Goal: Information Seeking & Learning: Understand process/instructions

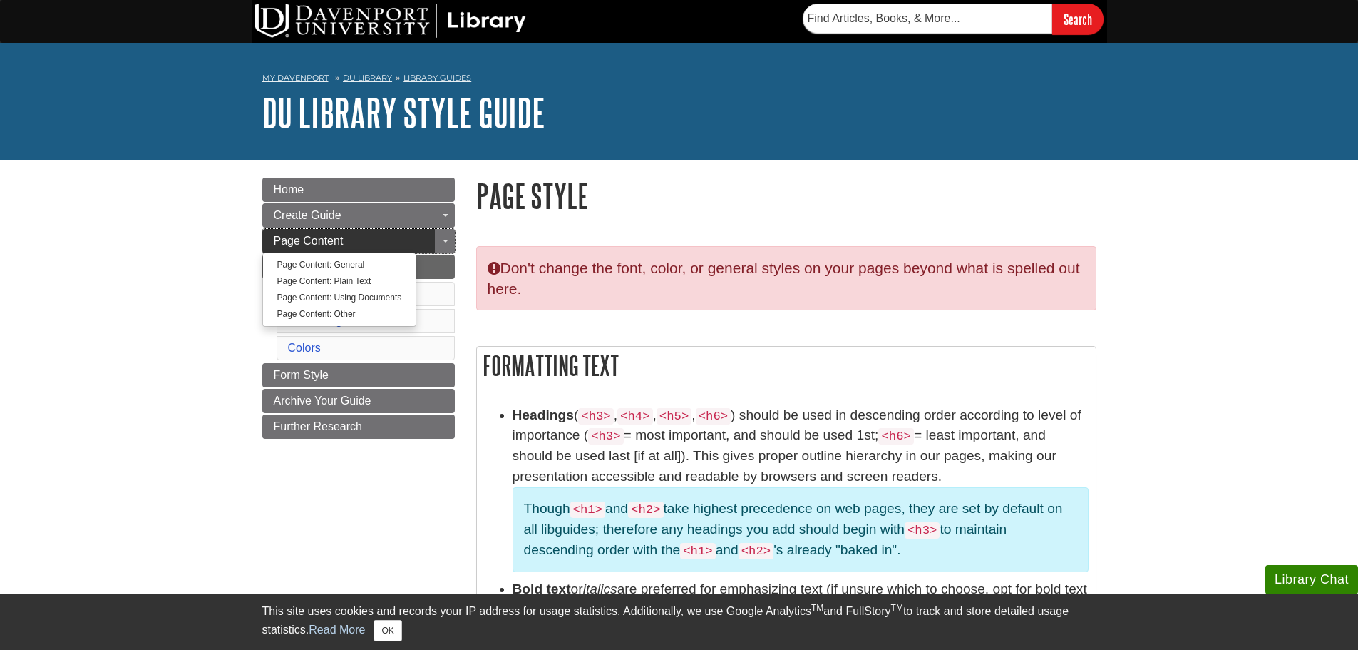
click at [361, 235] on link "Page Content" at bounding box center [358, 241] width 193 height 24
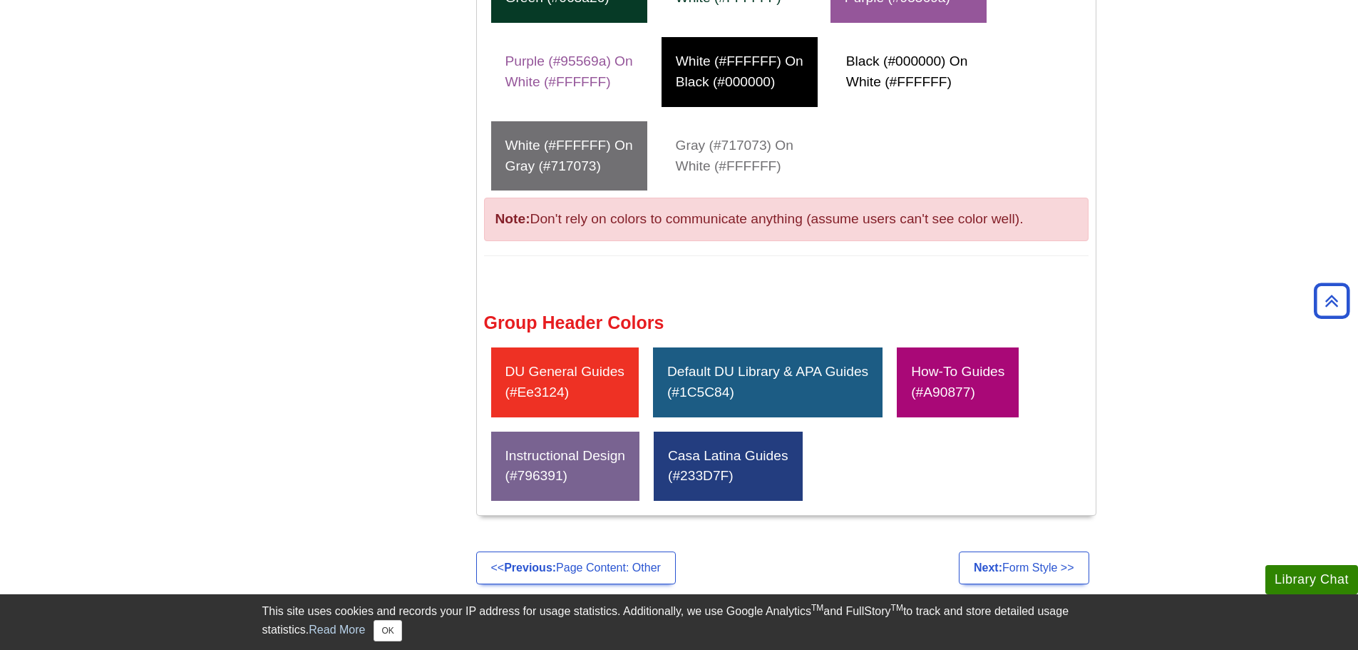
scroll to position [1284, 0]
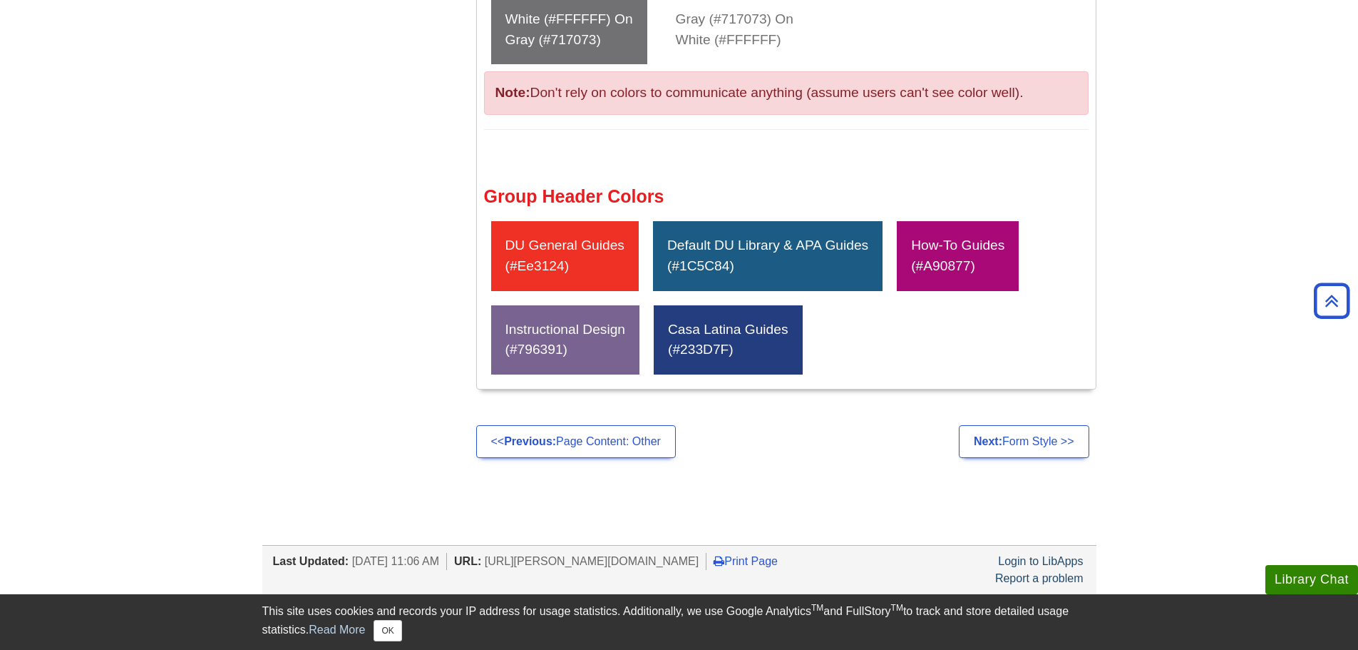
click at [1010, 257] on div "How-To Guides (#A90877)" at bounding box center [958, 256] width 122 height 70
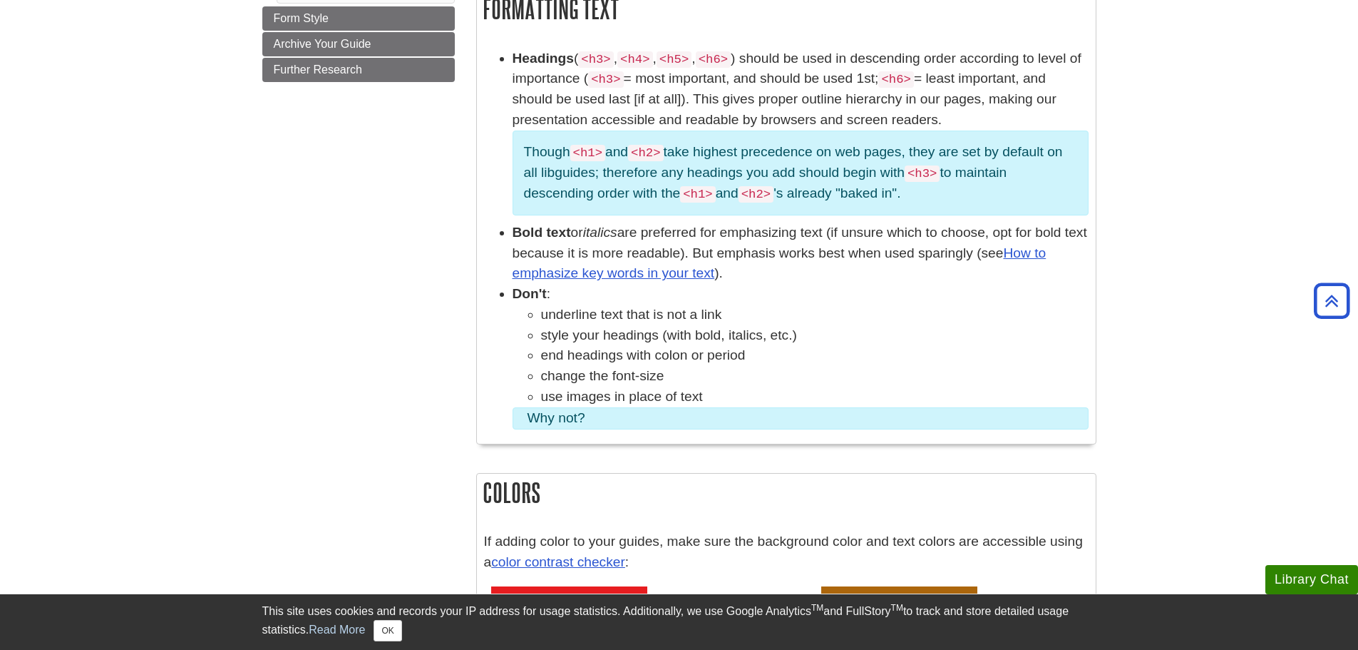
scroll to position [0, 0]
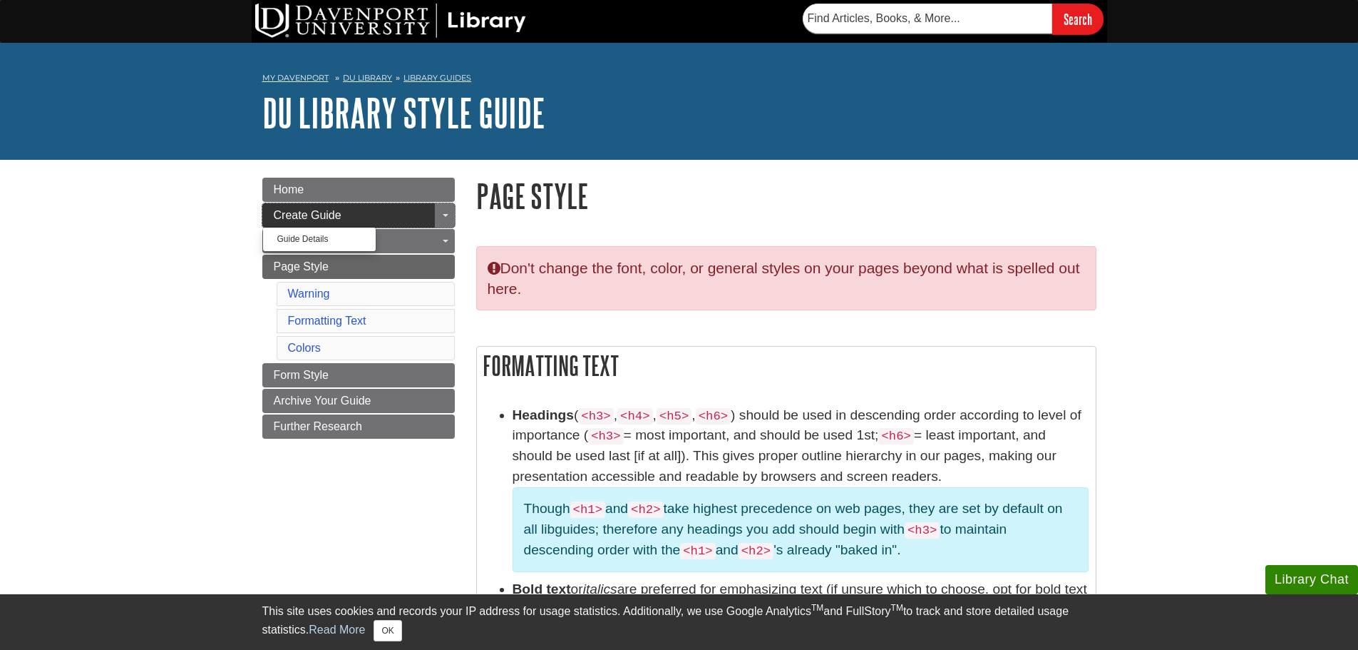
click at [321, 213] on span "Create Guide" at bounding box center [308, 215] width 68 height 12
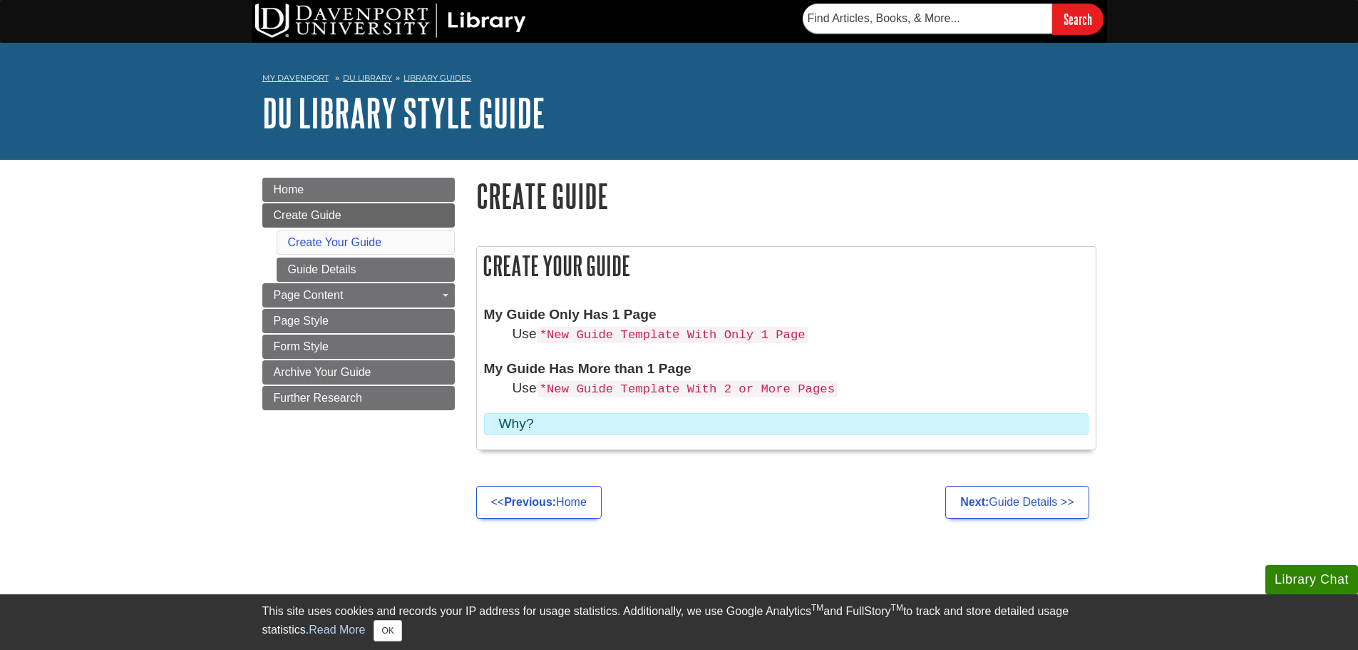
click at [596, 364] on dt "My Guide Has More than 1 Page" at bounding box center [786, 368] width 605 height 19
click at [354, 272] on link "Guide Details" at bounding box center [366, 269] width 178 height 24
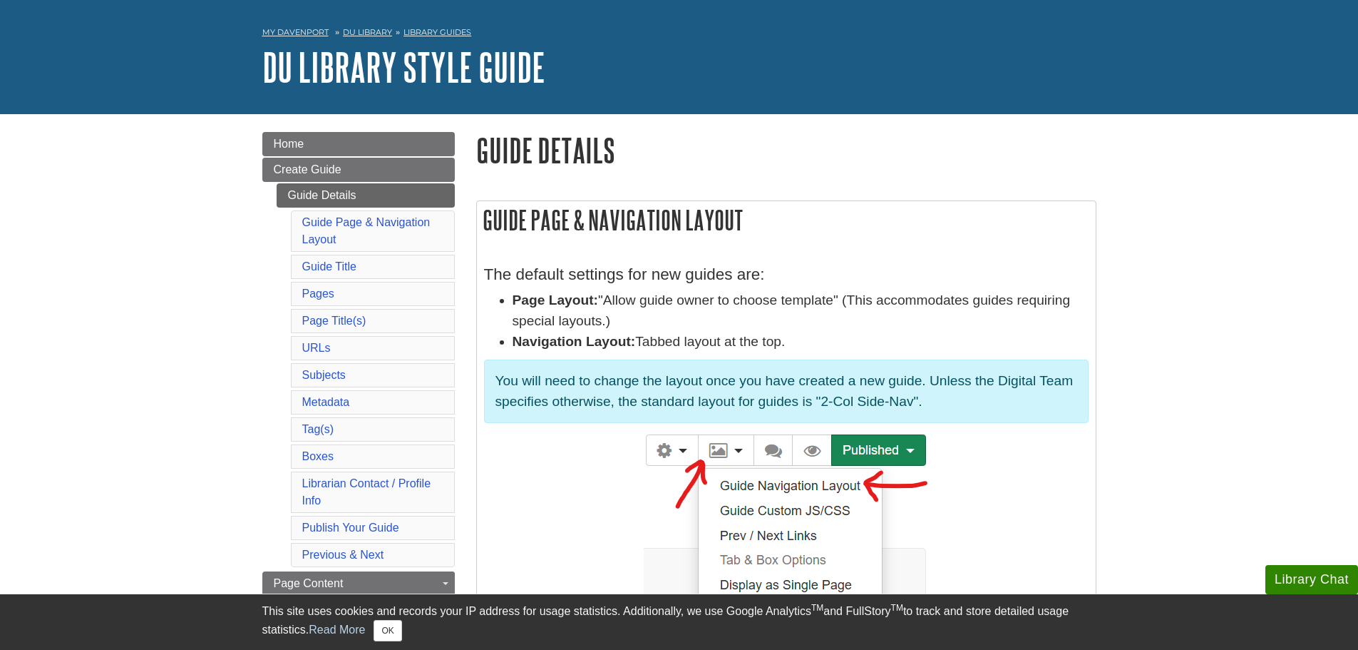
scroll to position [71, 0]
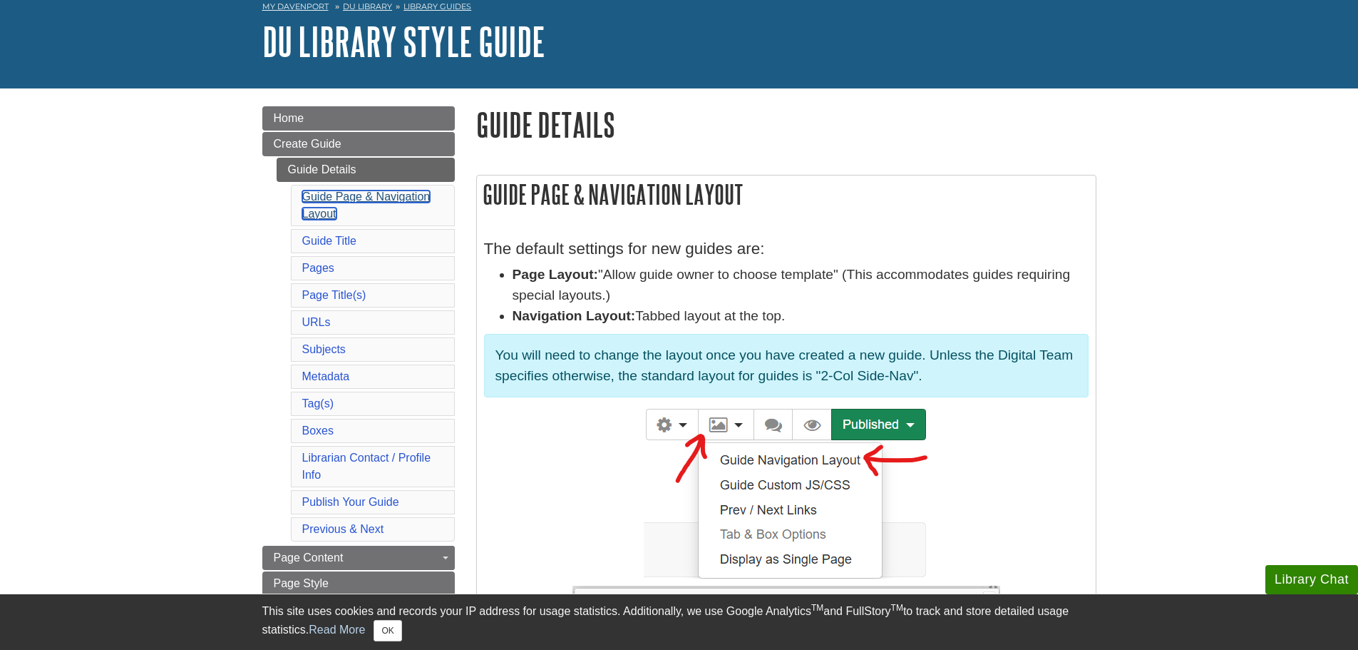
click at [391, 198] on link "Guide Page & Navigation Layout" at bounding box center [366, 204] width 128 height 29
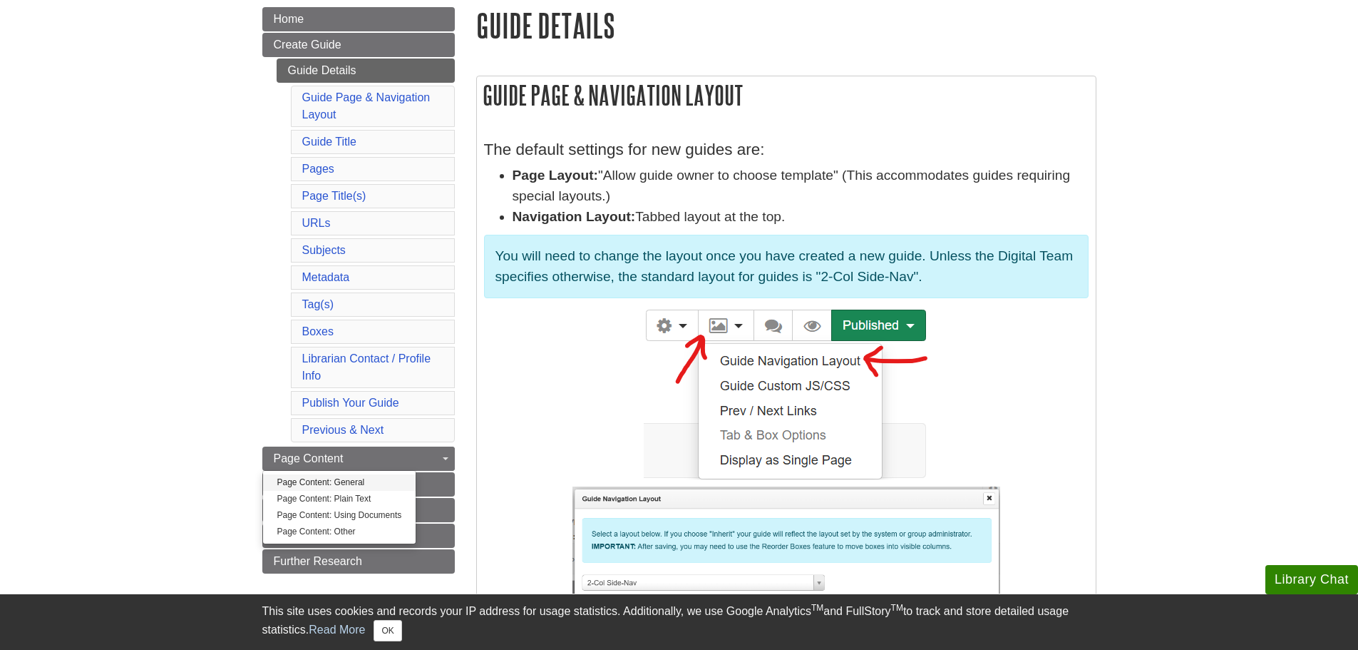
scroll to position [214, 0]
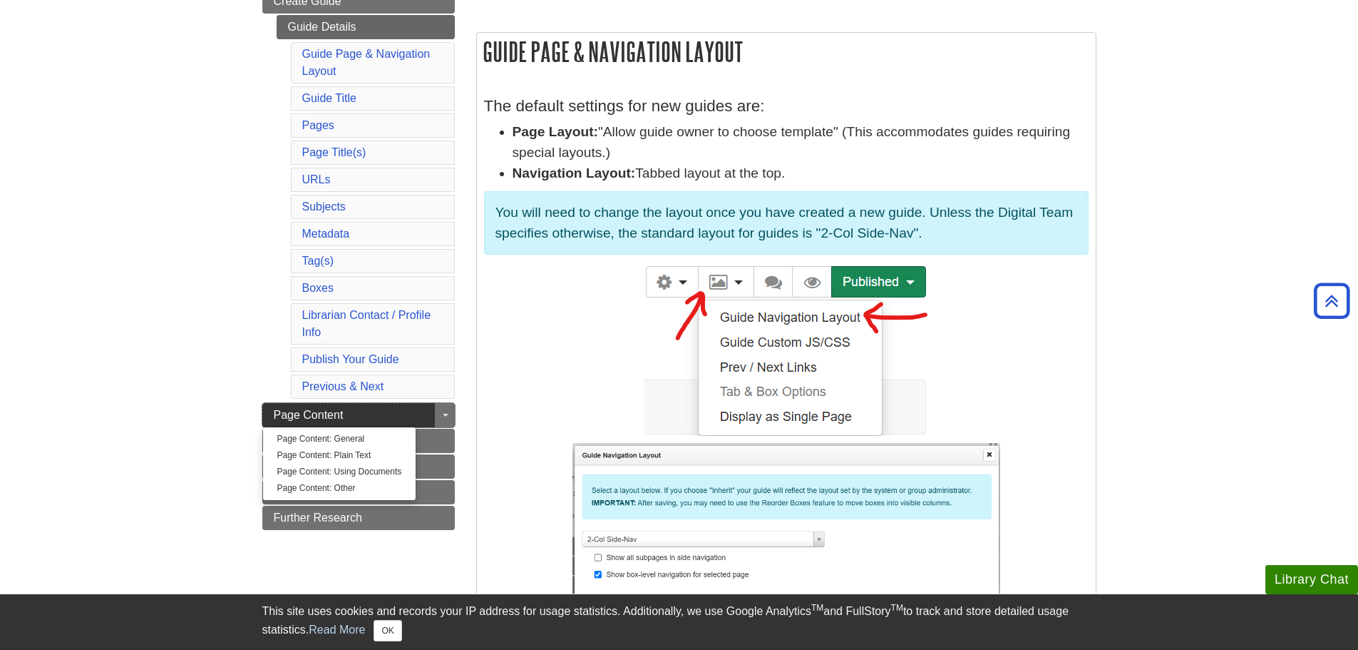
click at [413, 418] on link "Page Content" at bounding box center [358, 415] width 193 height 24
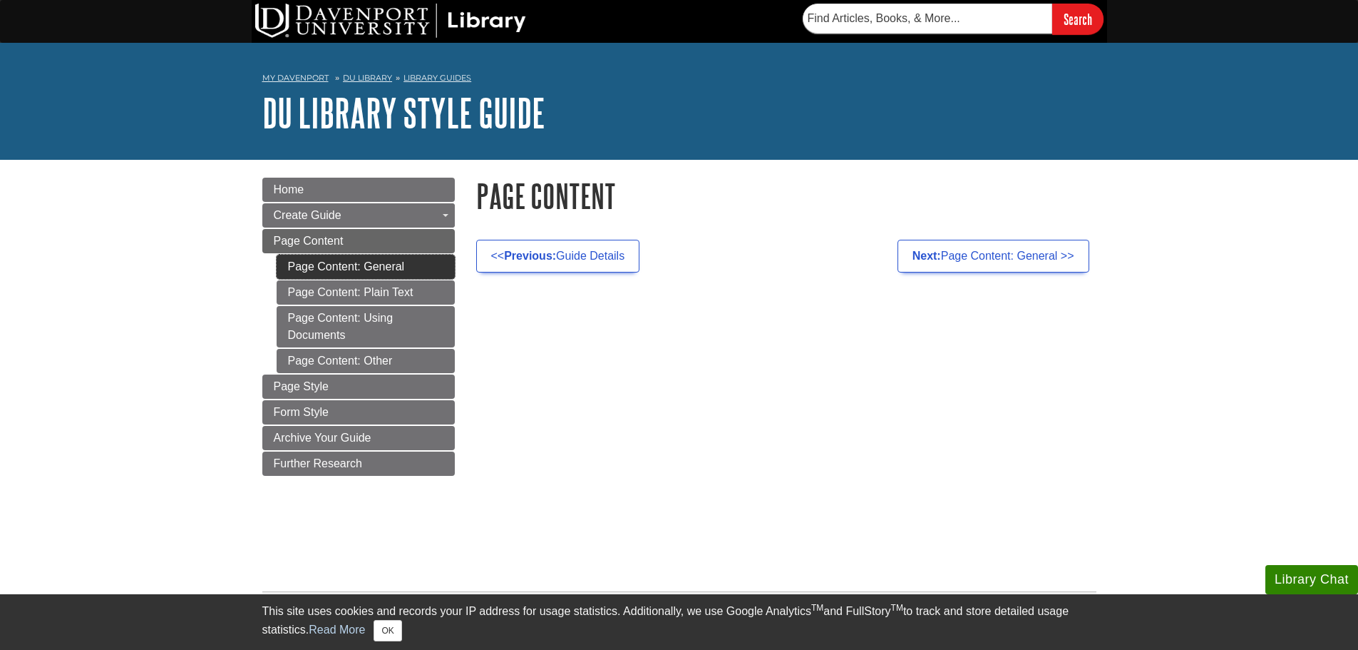
click at [406, 267] on link "Page Content: General" at bounding box center [366, 267] width 178 height 24
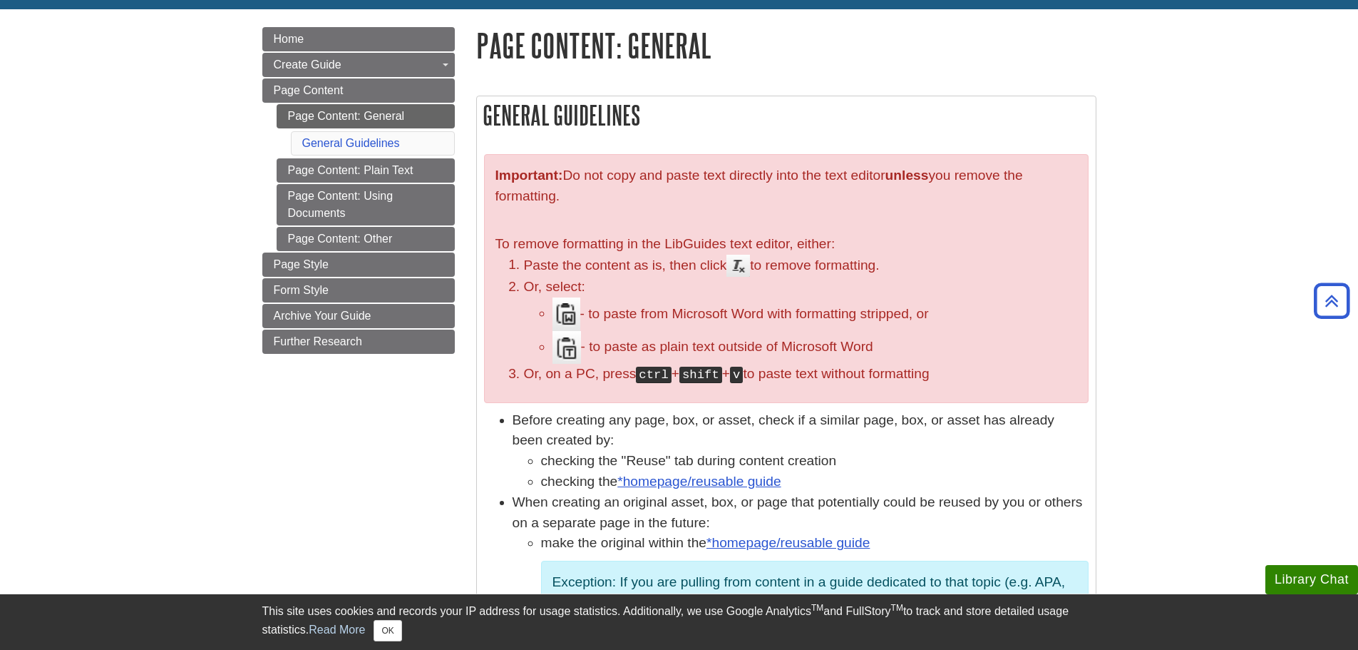
scroll to position [143, 0]
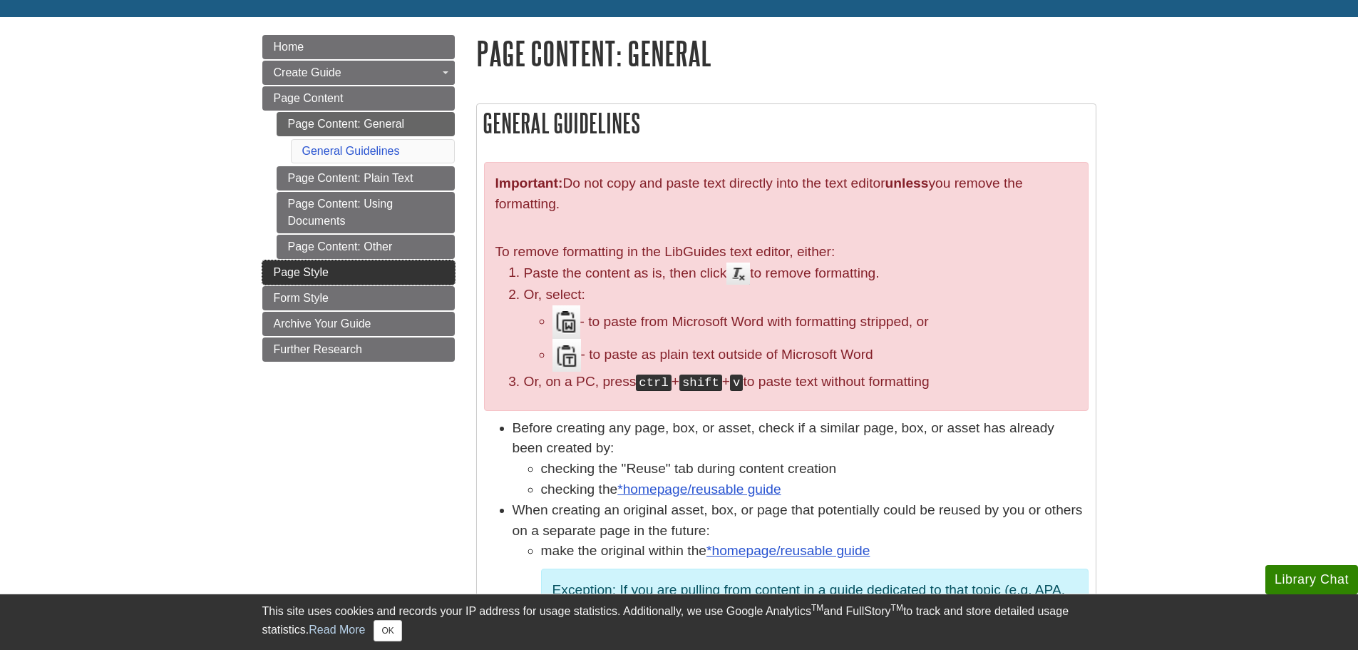
click at [379, 277] on link "Page Style" at bounding box center [358, 272] width 193 height 24
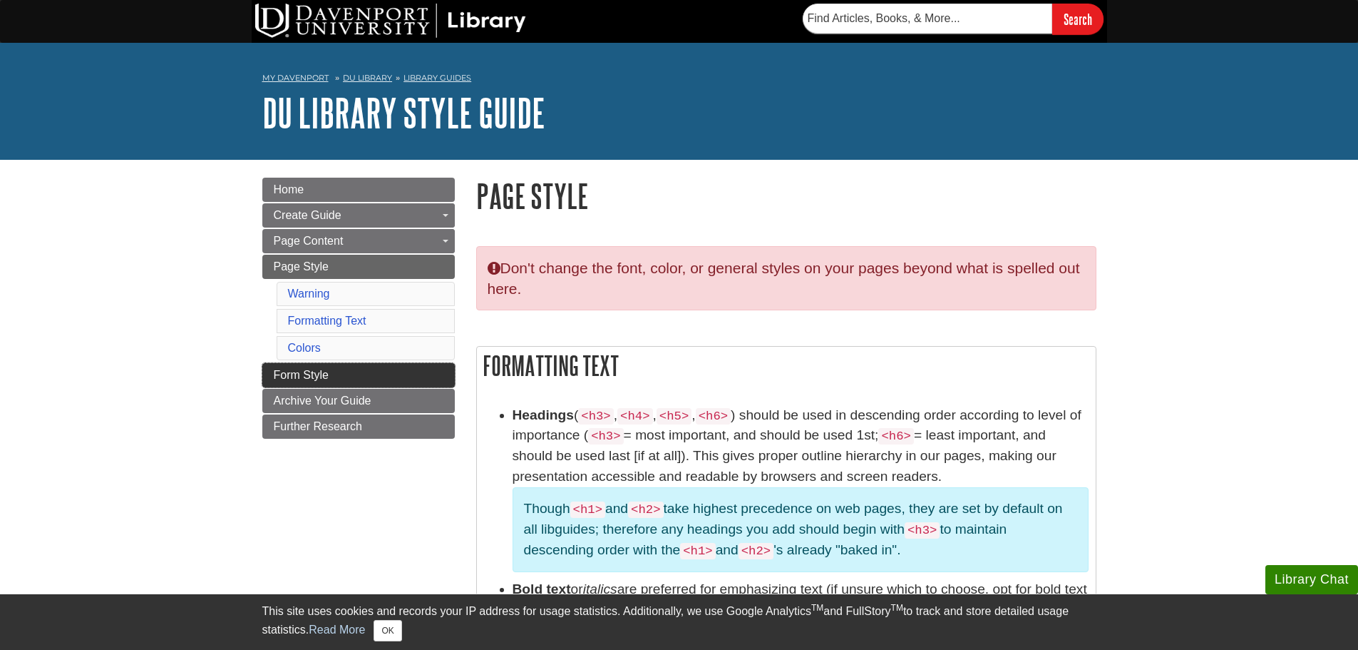
click at [342, 372] on link "Form Style" at bounding box center [358, 375] width 193 height 24
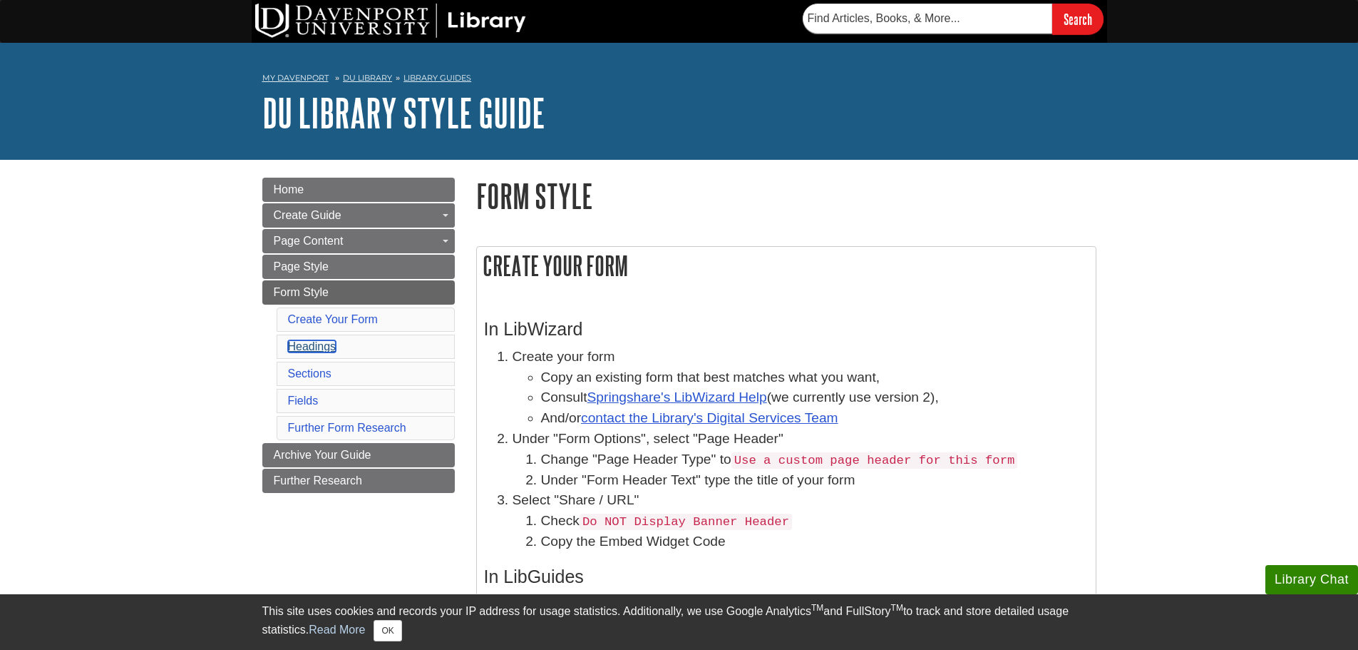
click at [332, 345] on link "Headings" at bounding box center [312, 346] width 48 height 12
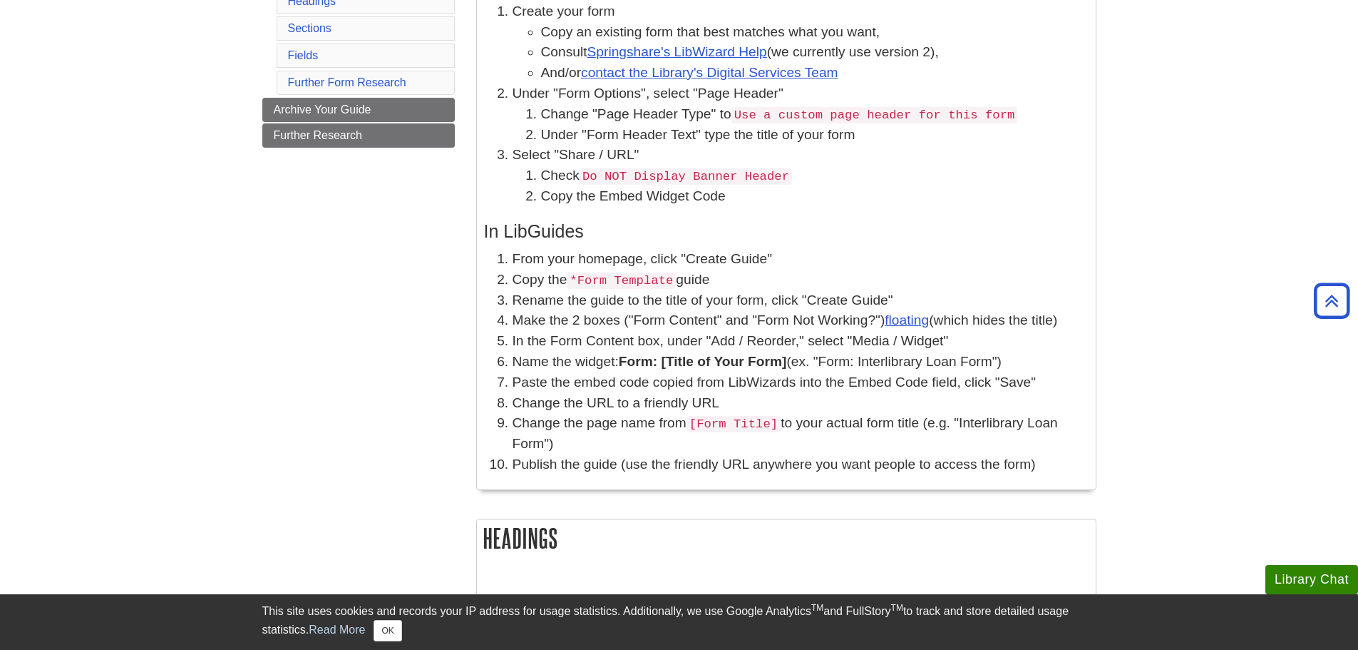
scroll to position [7, 0]
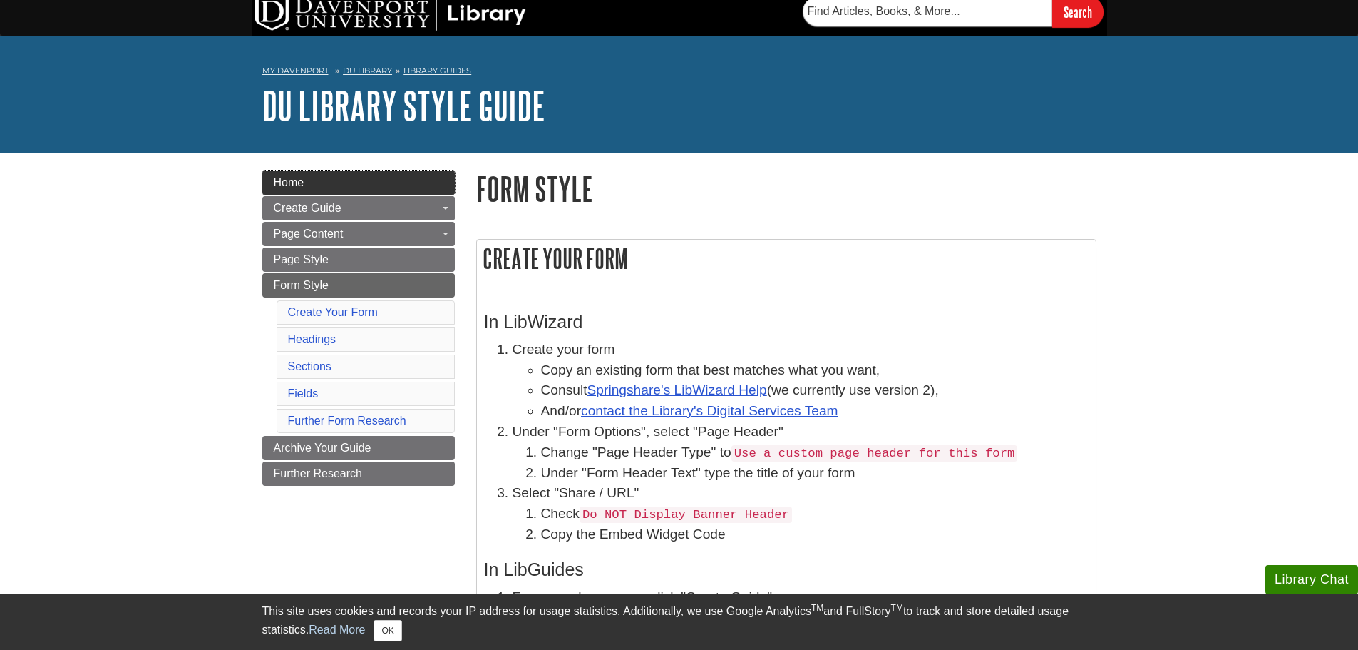
click at [362, 181] on link "Home" at bounding box center [358, 182] width 193 height 24
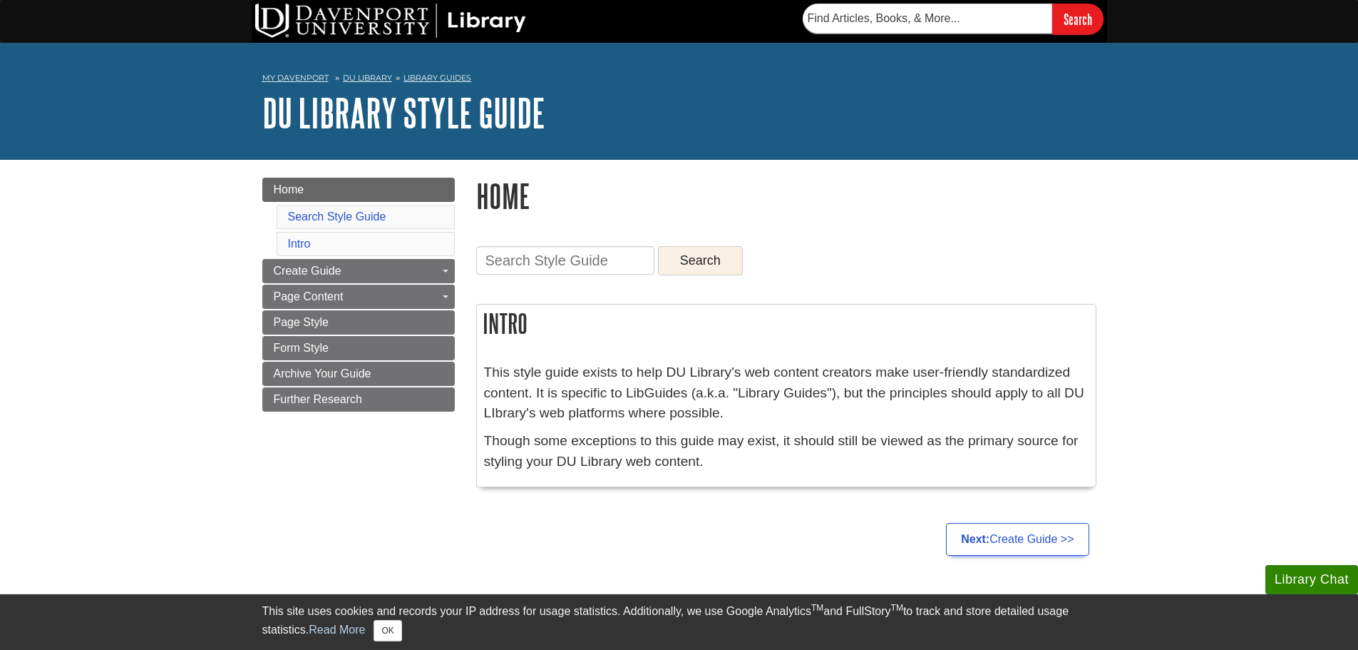
click at [323, 222] on li "Search Style Guide" at bounding box center [366, 217] width 178 height 24
click at [346, 210] on link "Search Style Guide" at bounding box center [337, 216] width 98 height 12
